Goal: Register for event/course

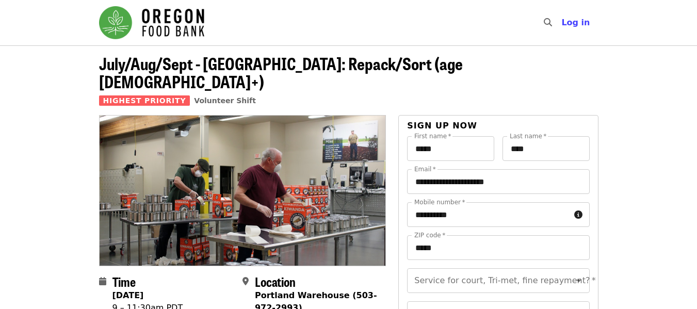
click at [101, 276] on icon "calendar icon" at bounding box center [102, 281] width 7 height 10
click at [194, 96] on span "Volunteer Shift" at bounding box center [225, 100] width 62 height 8
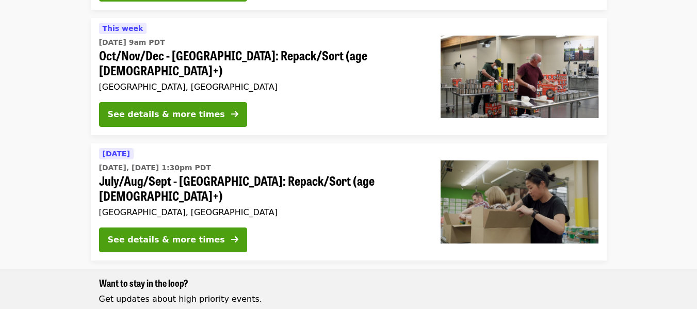
scroll to position [571, 0]
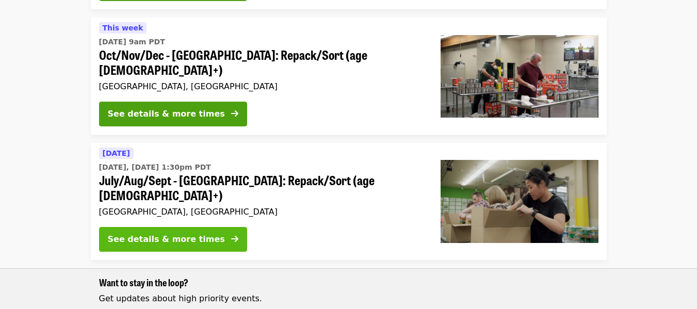
click at [117, 233] on div "See details & more times" at bounding box center [166, 239] width 117 height 12
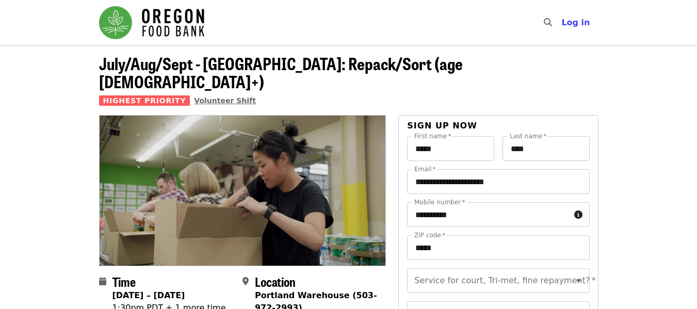
click at [194, 96] on span "Volunteer Shift" at bounding box center [225, 100] width 62 height 8
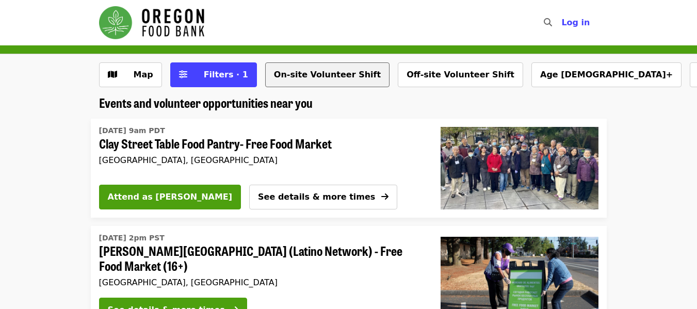
click at [293, 76] on button "On-site Volunteer Shift" at bounding box center [327, 74] width 124 height 25
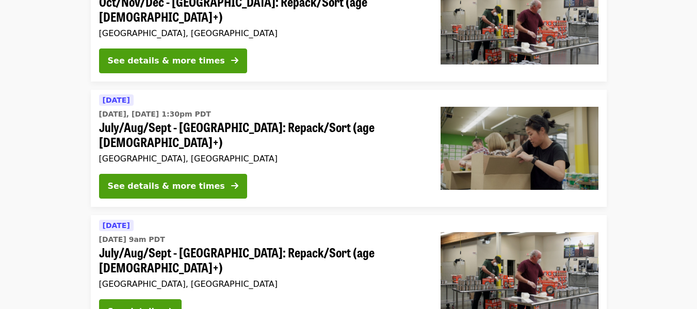
scroll to position [404, 0]
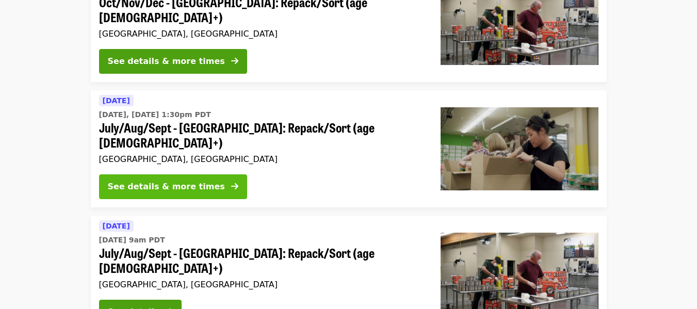
click at [159, 180] on div "See details & more times" at bounding box center [166, 186] width 117 height 12
